Goal: Transaction & Acquisition: Purchase product/service

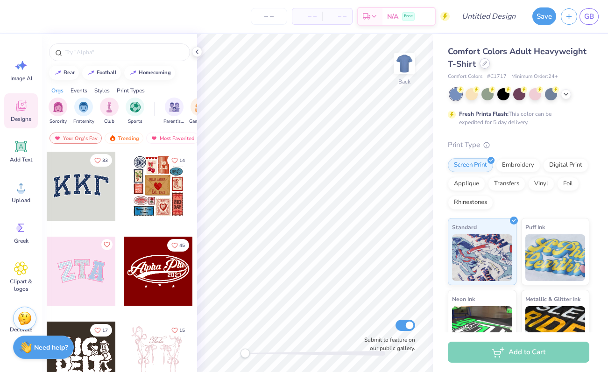
click at [481, 65] on div at bounding box center [485, 63] width 10 height 10
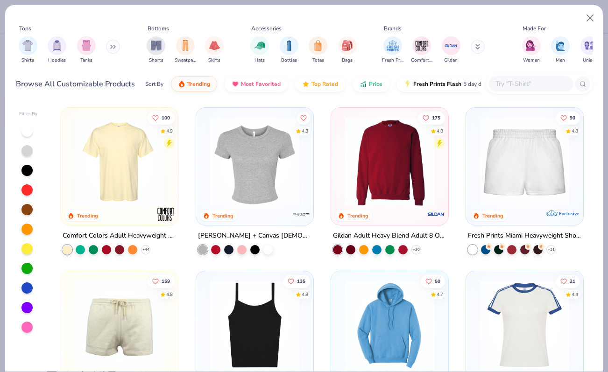
scroll to position [498, 0]
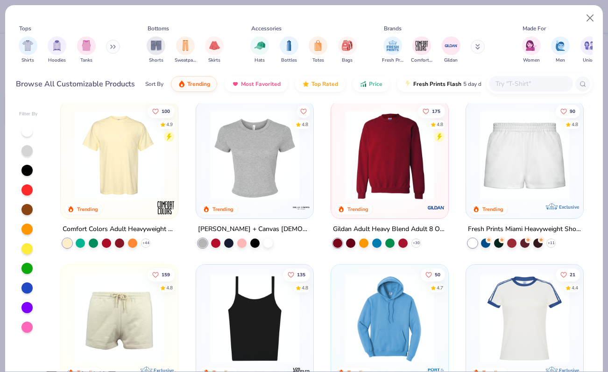
click at [264, 221] on div "4.8 Trending [PERSON_NAME] + Canvas [DEMOGRAPHIC_DATA]' Micro Ribbed Baby Tee" at bounding box center [255, 174] width 118 height 147
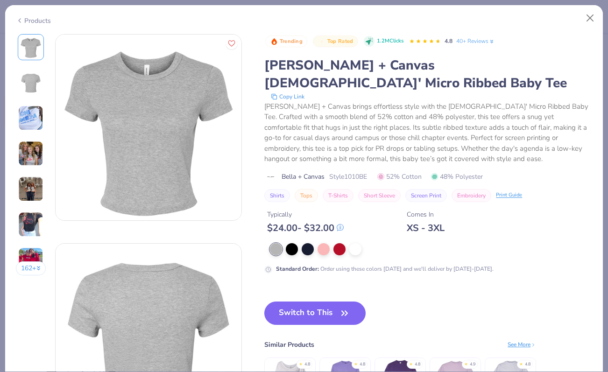
click at [35, 157] on img at bounding box center [30, 153] width 25 height 25
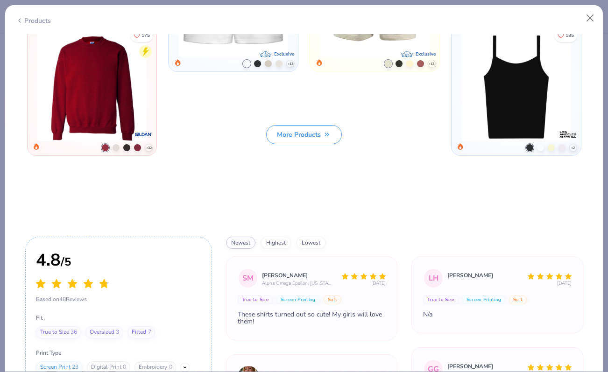
scroll to position [2957, 0]
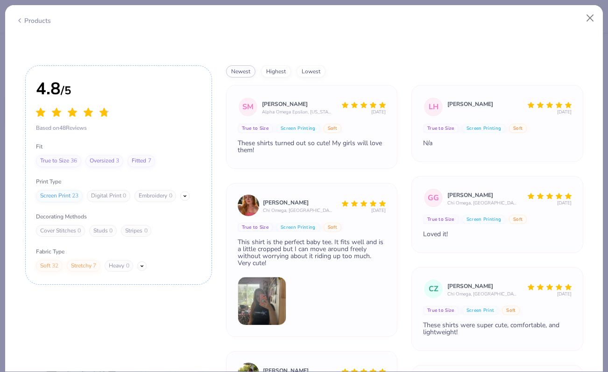
click at [266, 306] on img at bounding box center [262, 301] width 49 height 49
click at [252, 309] on img at bounding box center [262, 301] width 49 height 49
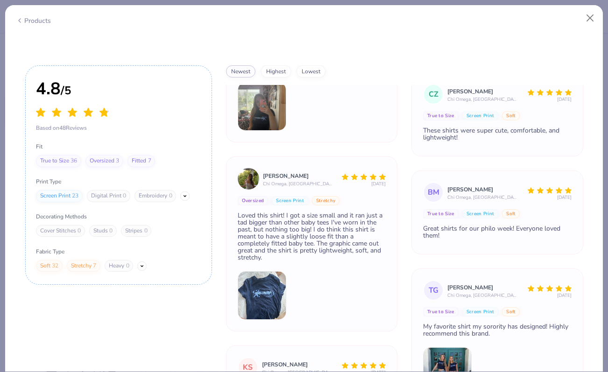
scroll to position [304, 0]
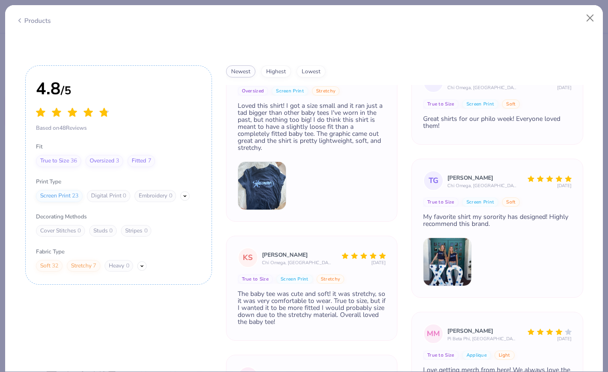
click at [446, 272] on img at bounding box center [447, 262] width 49 height 49
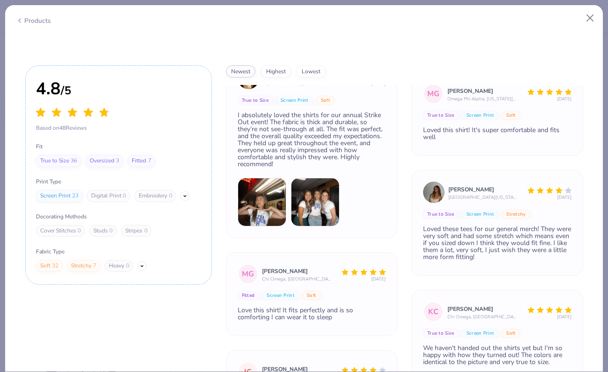
scroll to position [1934, 0]
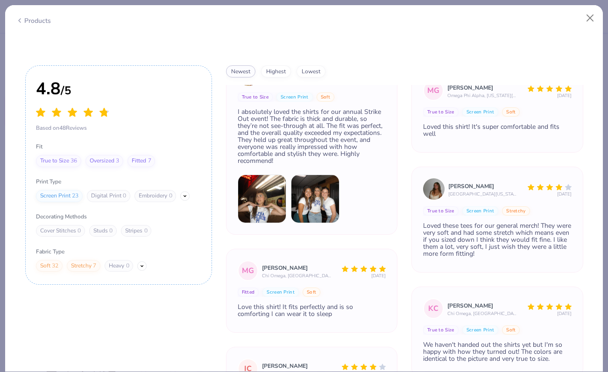
click at [274, 210] on img at bounding box center [262, 199] width 49 height 49
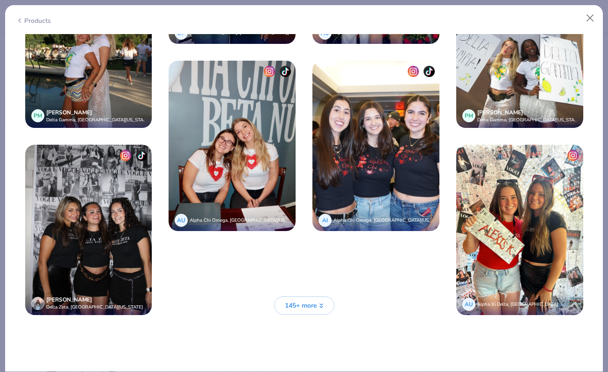
scroll to position [2082, 0]
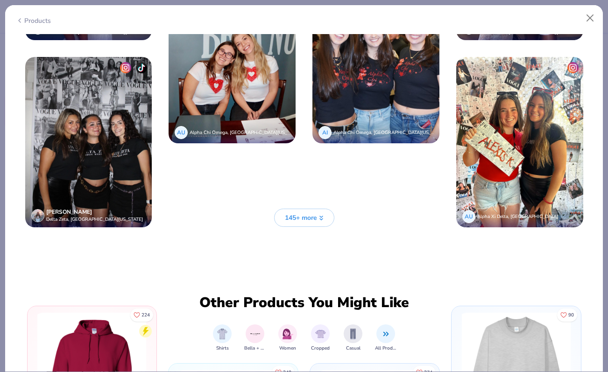
click at [288, 214] on span "145+ more" at bounding box center [301, 218] width 32 height 10
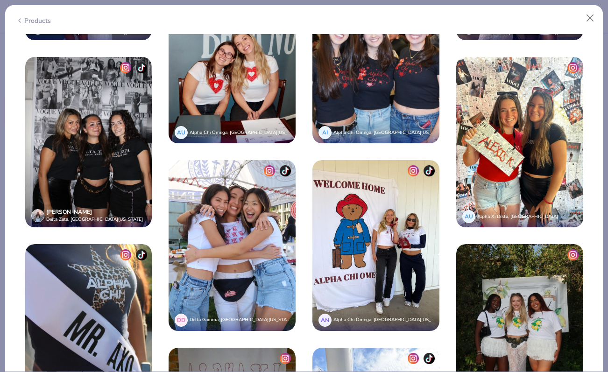
click at [261, 221] on img at bounding box center [232, 245] width 127 height 170
click at [212, 257] on img at bounding box center [232, 245] width 127 height 170
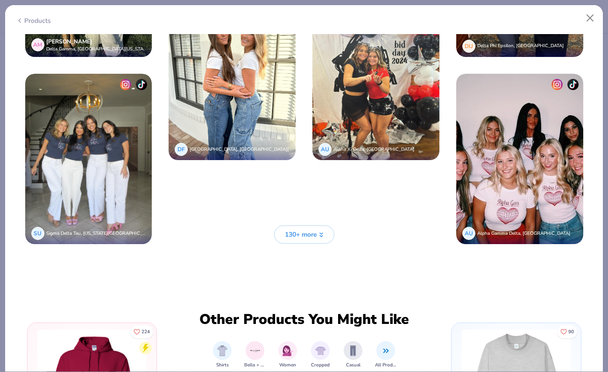
scroll to position [2834, 0]
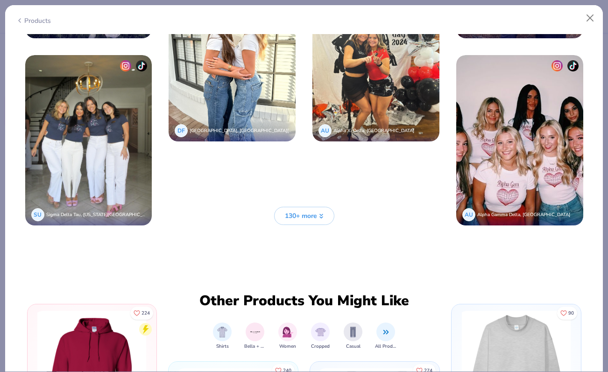
click at [312, 217] on span "130+ more" at bounding box center [301, 216] width 32 height 10
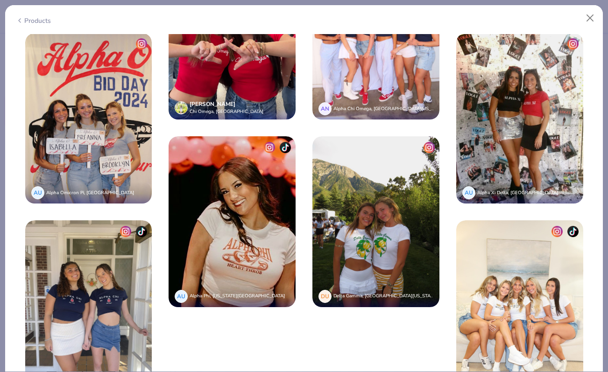
scroll to position [3427, 0]
